Goal: Book appointment/travel/reservation

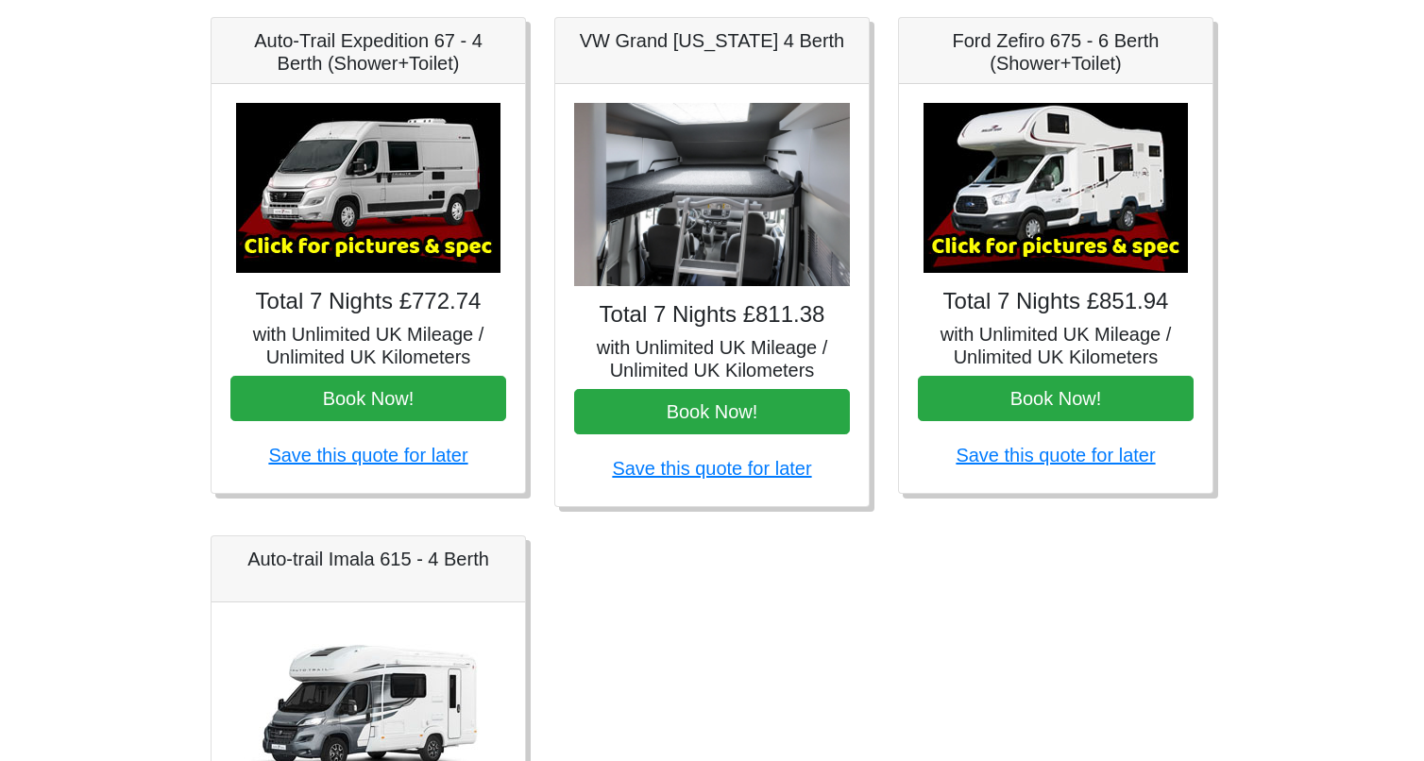
scroll to position [794, 0]
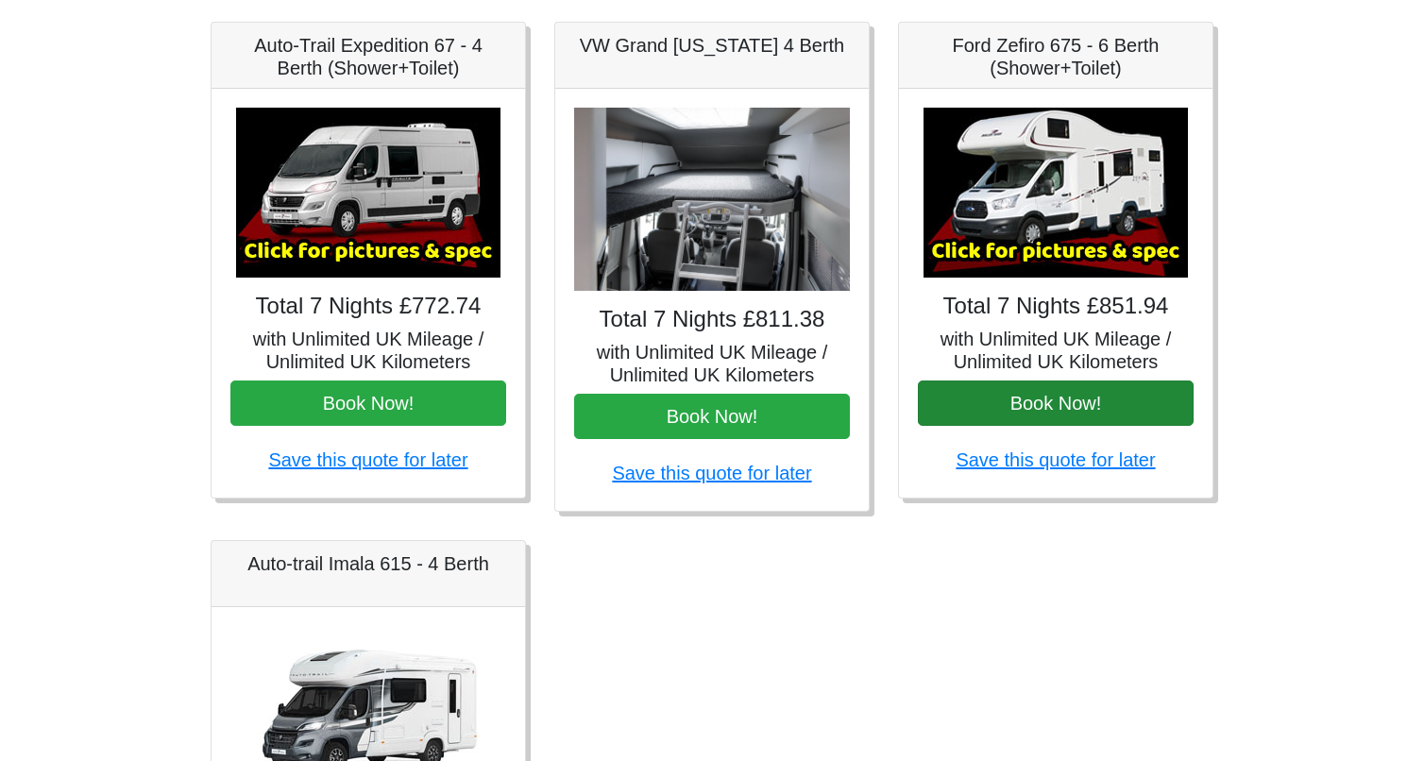
click at [1080, 399] on button "Book Now!" at bounding box center [1056, 403] width 276 height 45
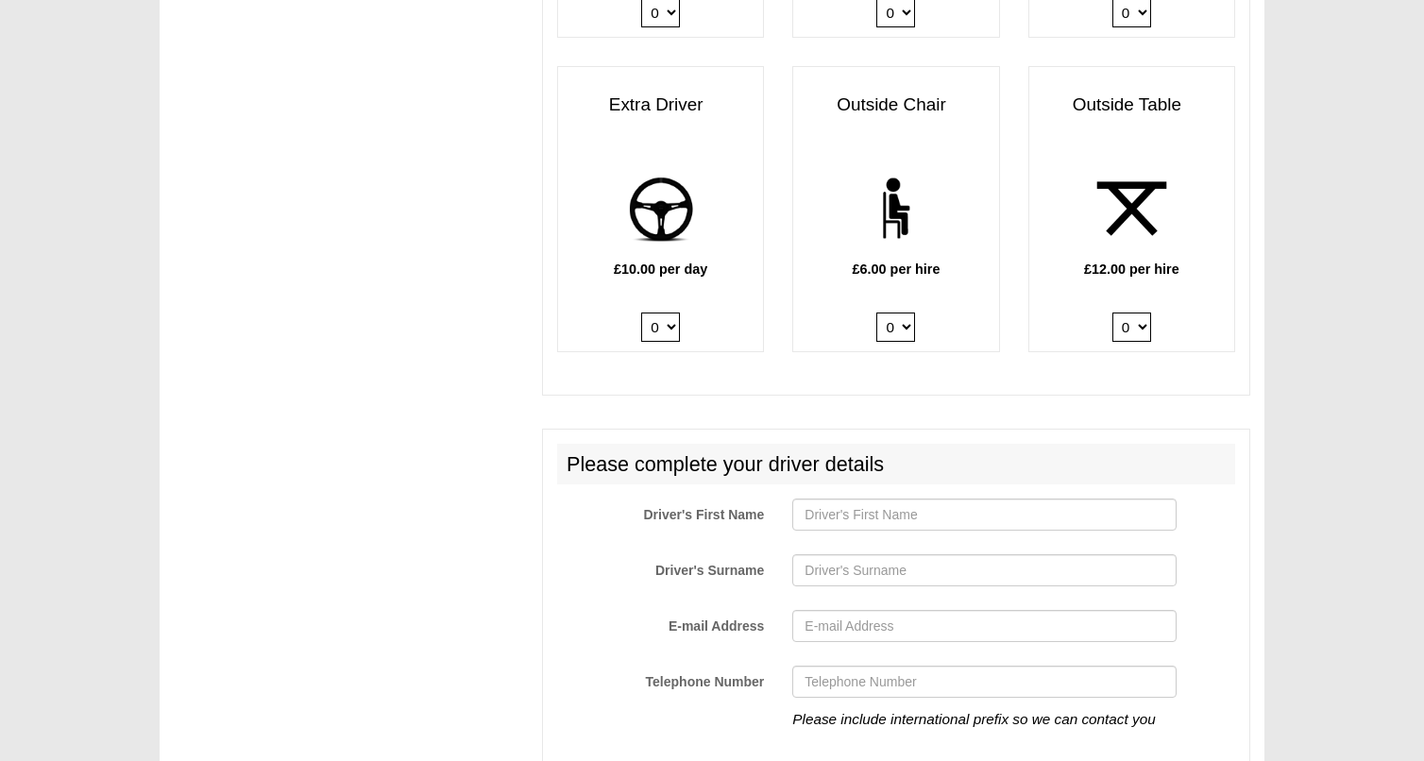
scroll to position [2511, 0]
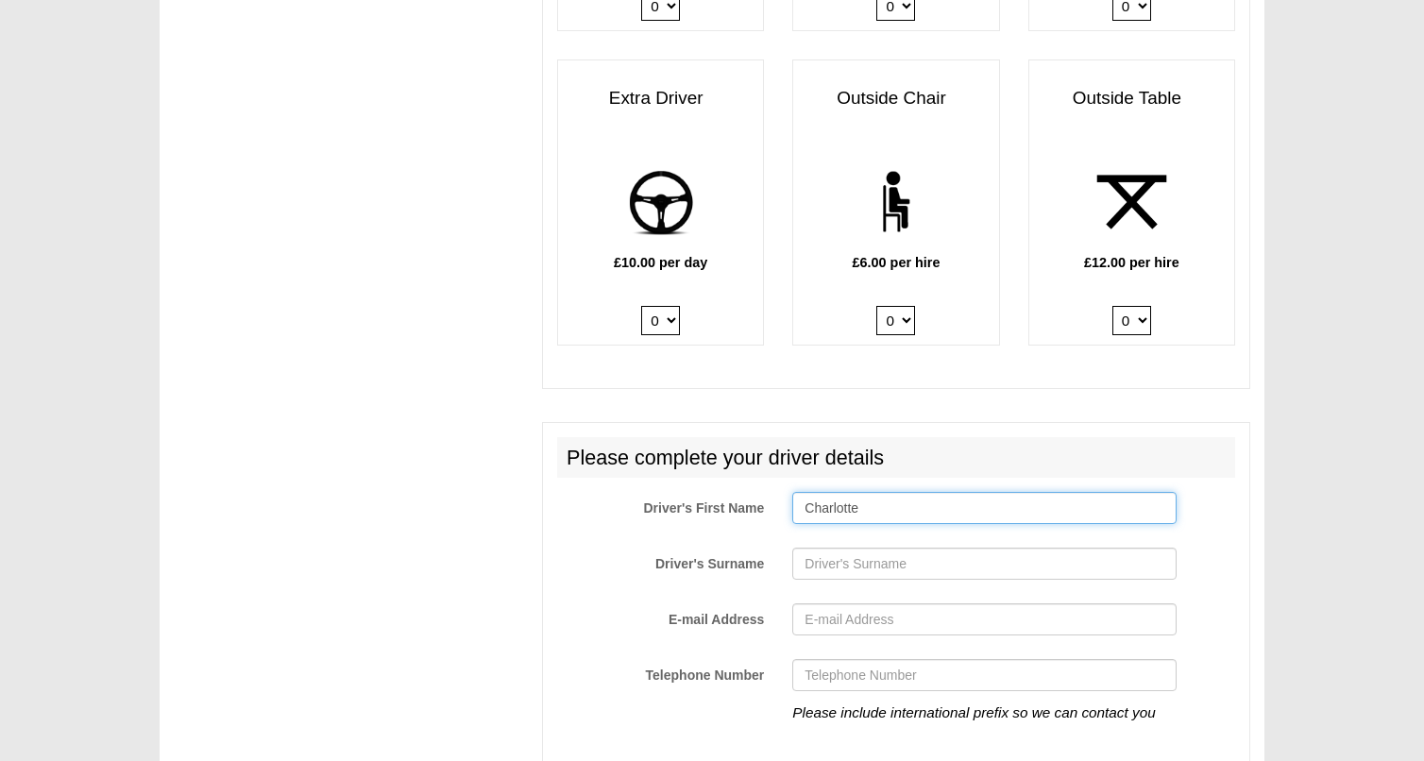
type input "Charlotte"
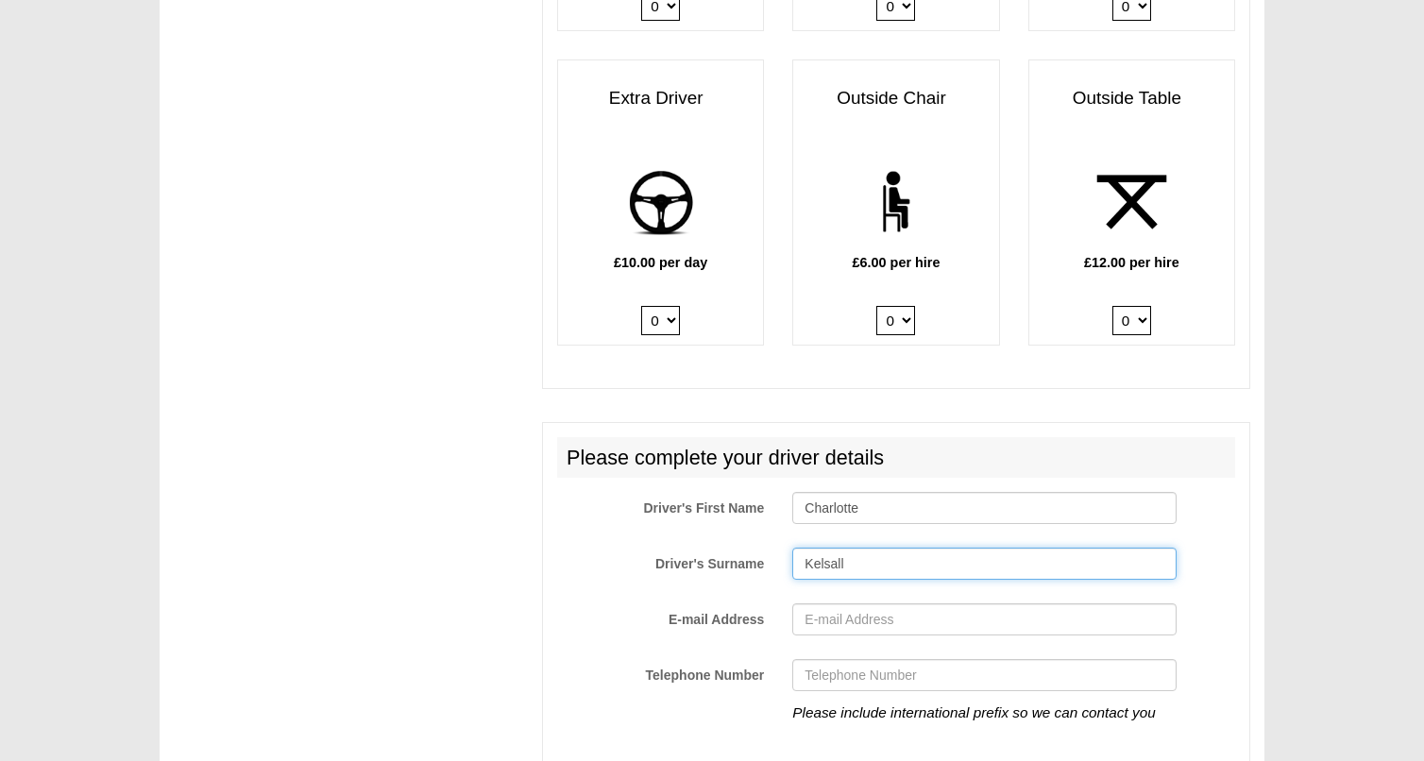
type input "Kelsall"
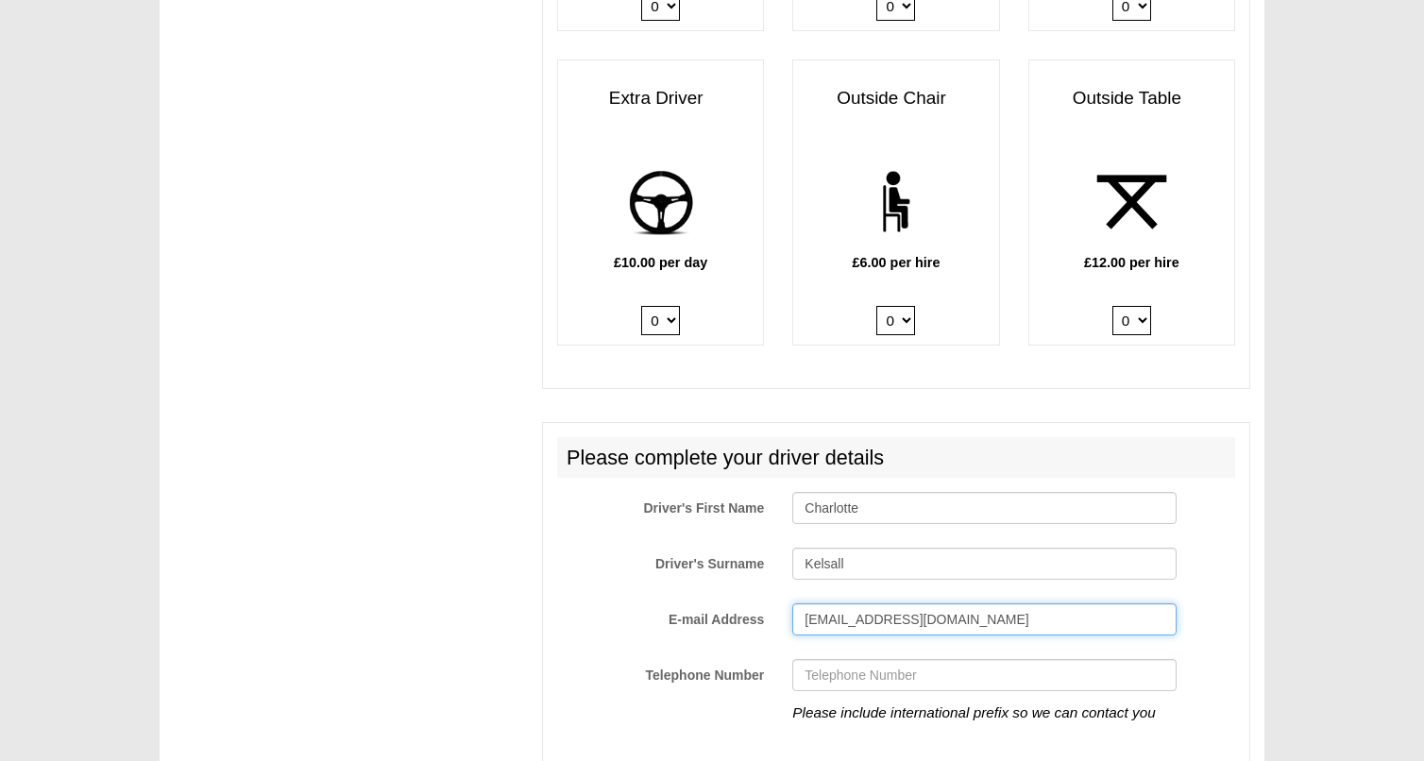
type input "[EMAIL_ADDRESS][DOMAIN_NAME]"
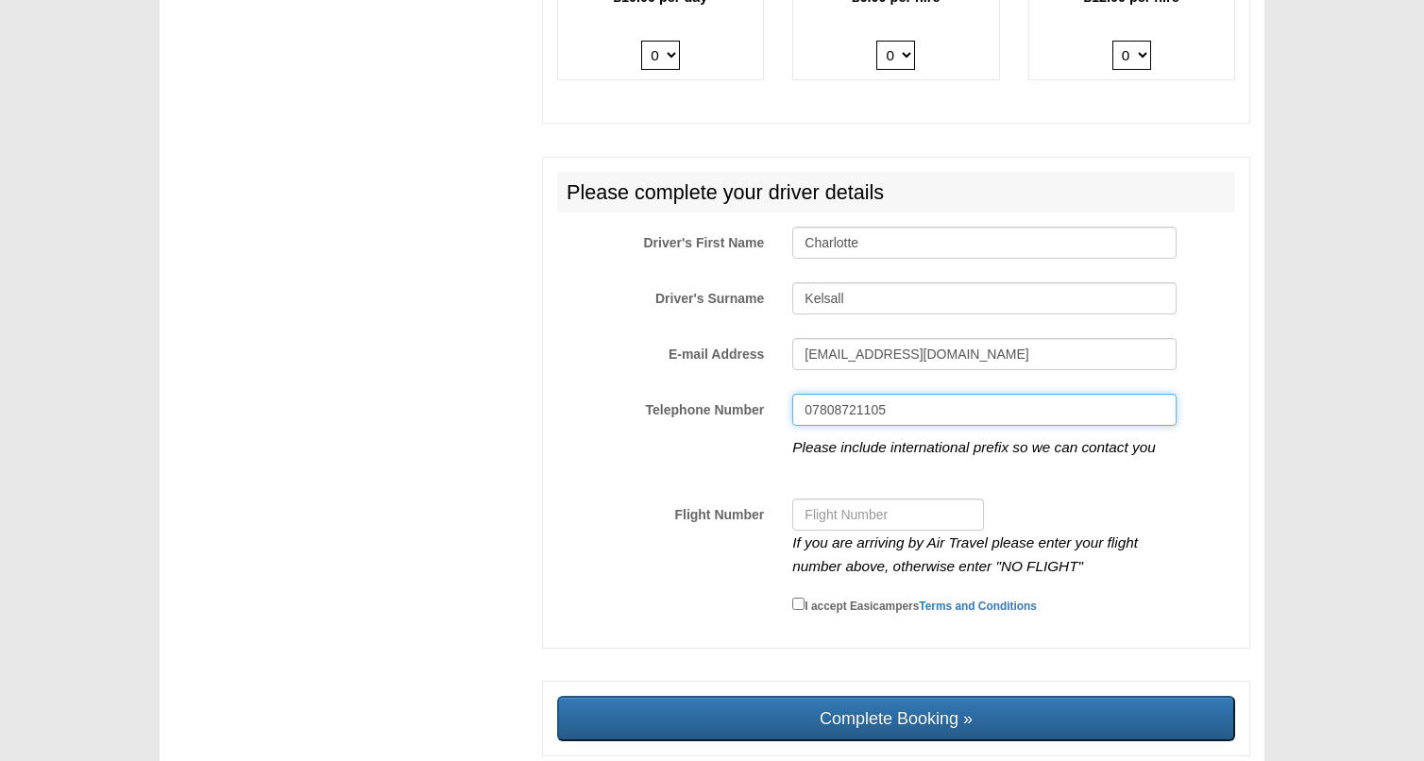
scroll to position [2784, 0]
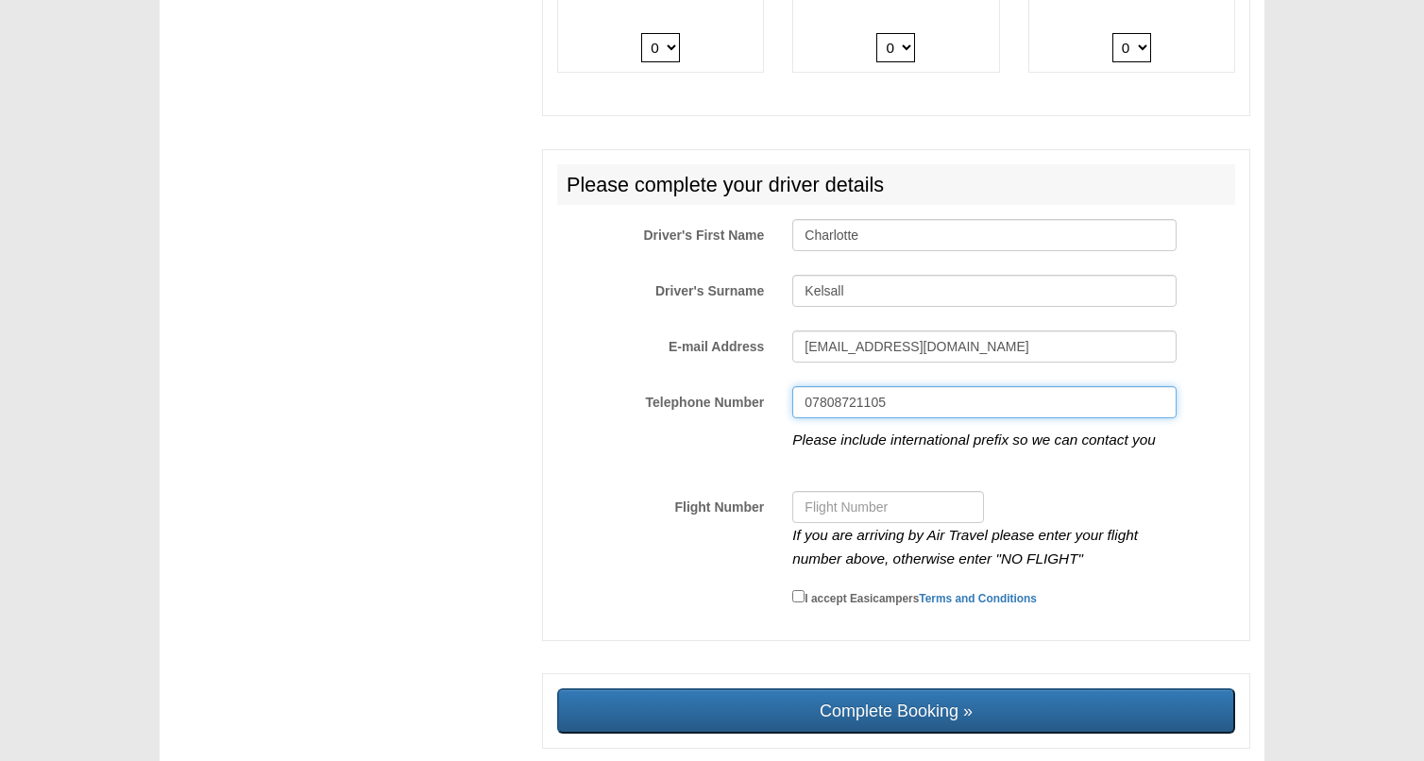
type input "07808721105"
click at [796, 590] on input "I accept Easicampers Terms and Conditions" at bounding box center [798, 596] width 12 height 12
checkbox input "true"
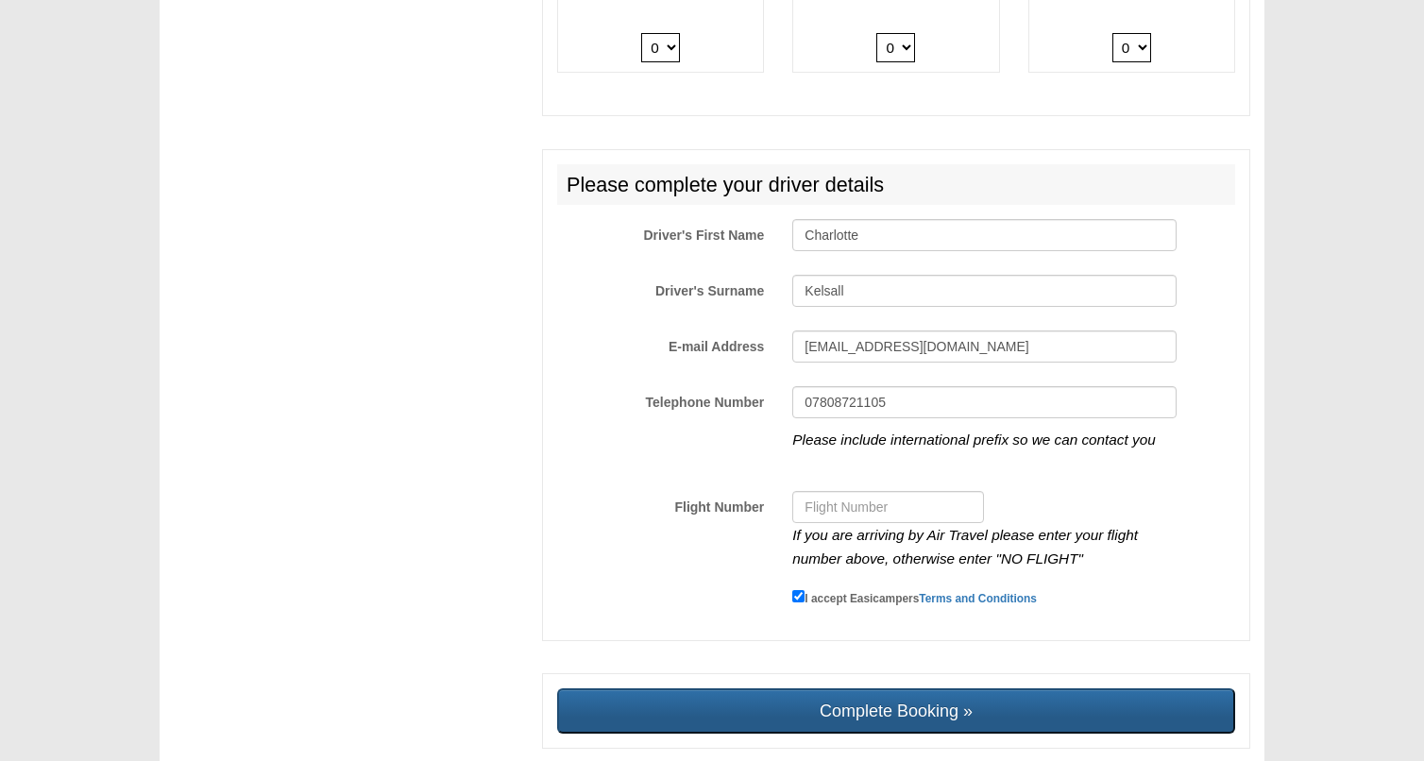
click at [807, 688] on input "Complete Booking »" at bounding box center [896, 710] width 678 height 45
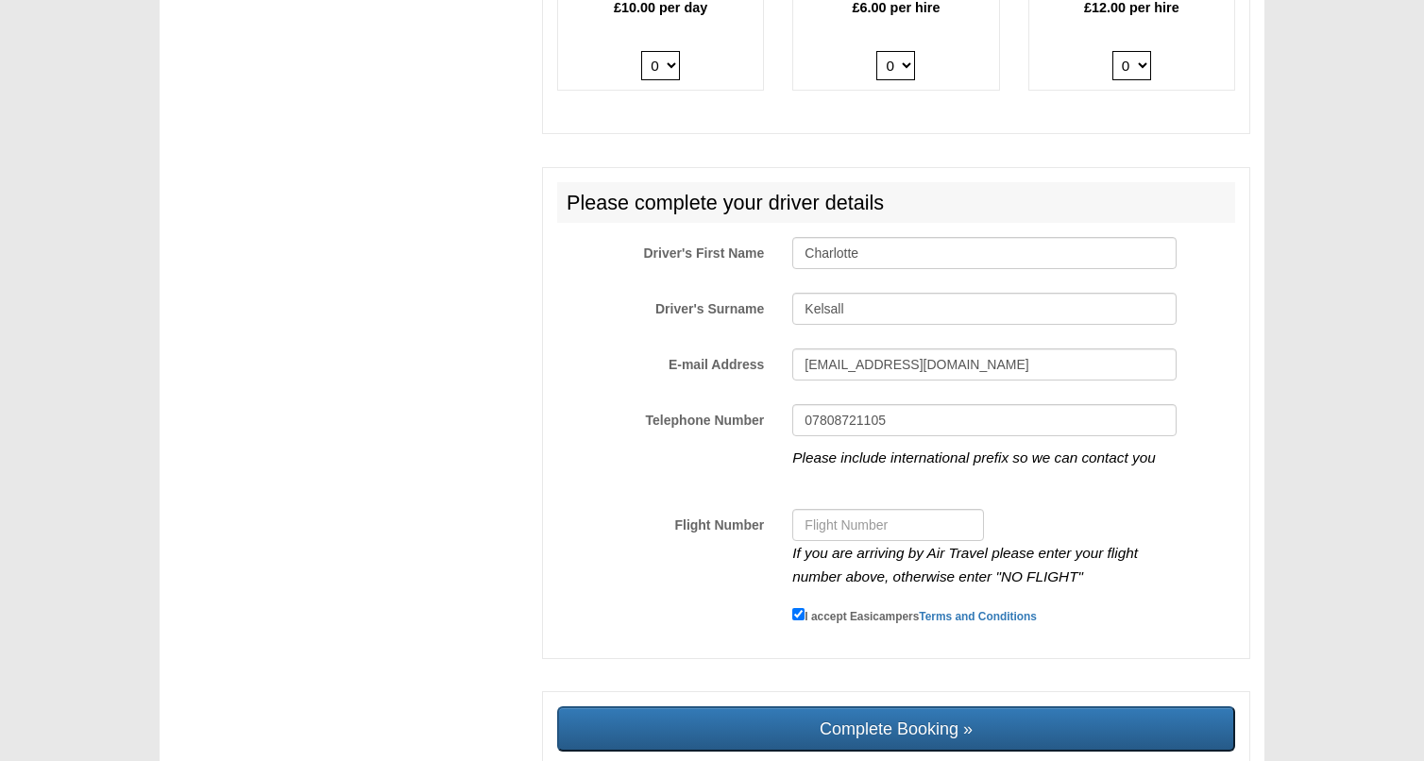
scroll to position [2765, 0]
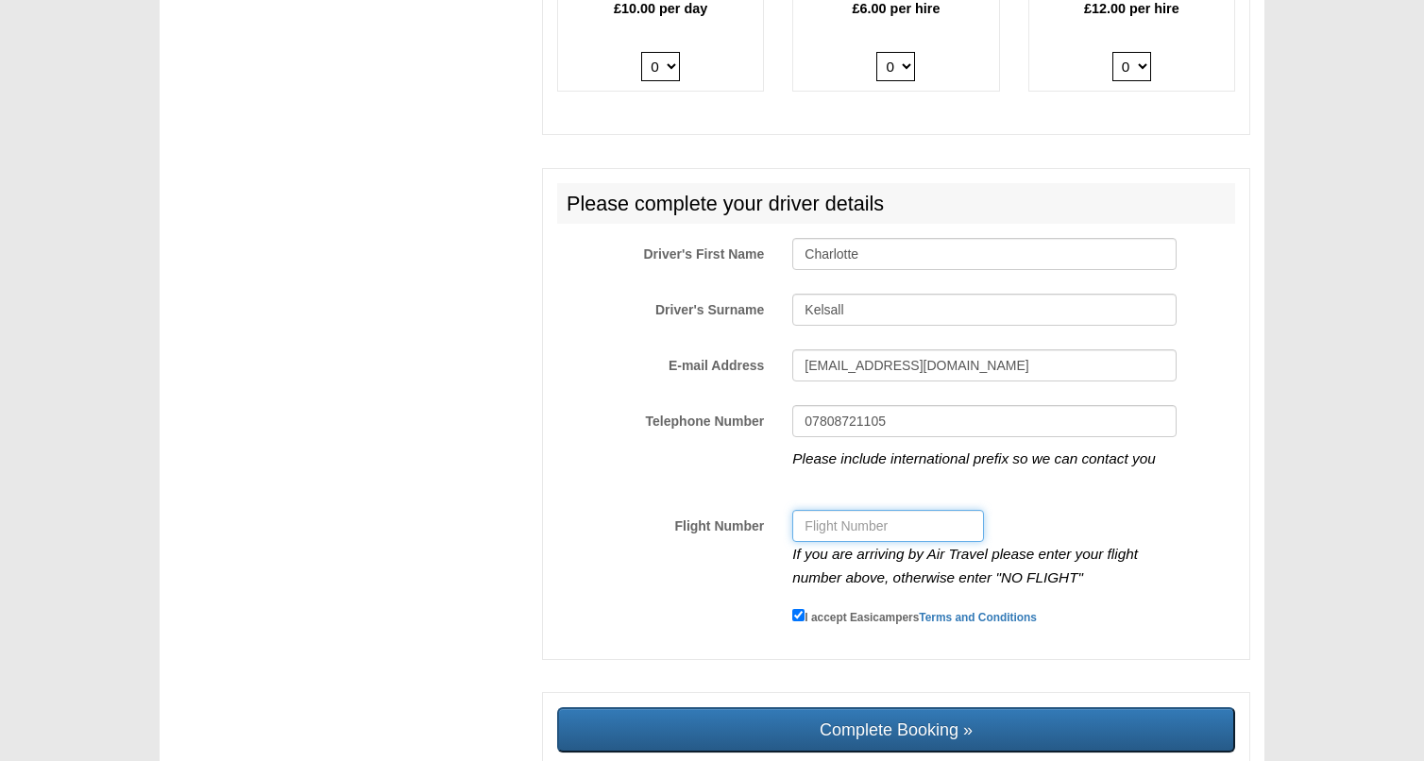
click at [841, 510] on input "Flight Number" at bounding box center [888, 526] width 192 height 32
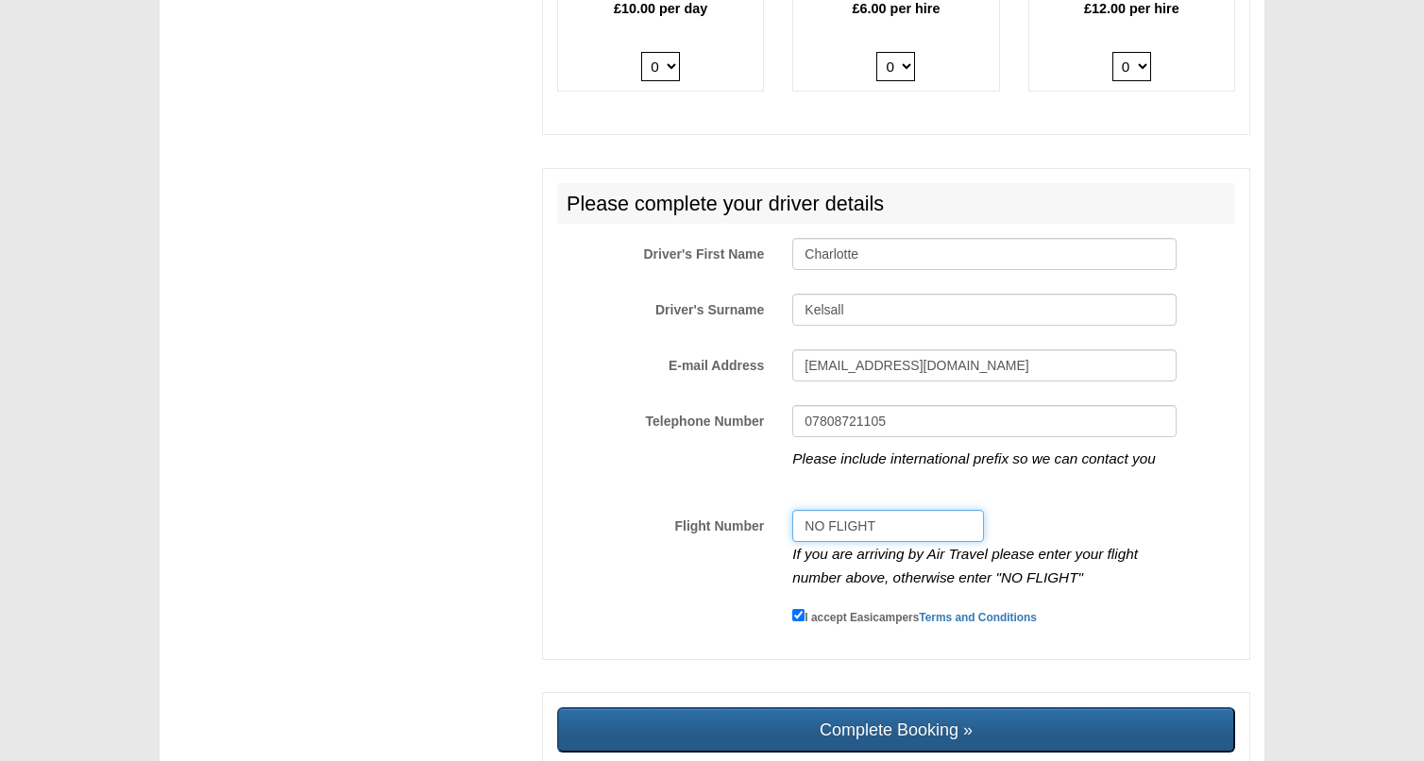
type input "NO FLIGHT"
click at [912, 707] on input "Complete Booking »" at bounding box center [896, 729] width 678 height 45
type input "Sending, please wait..."
